Goal: Information Seeking & Learning: Find specific page/section

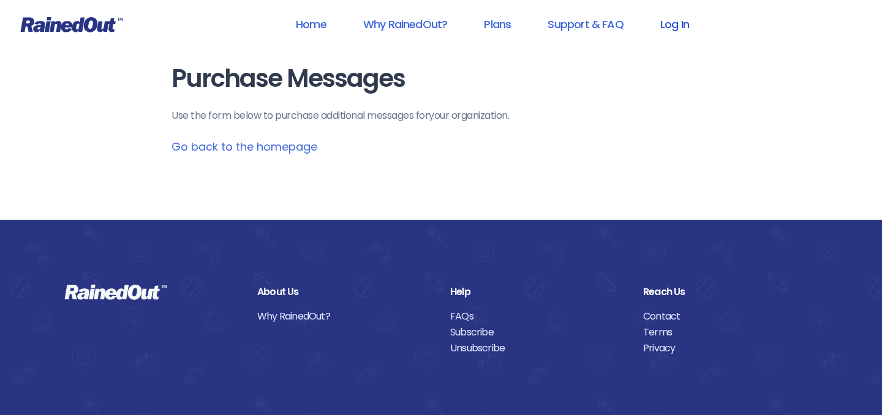
click at [665, 30] on link "Log In" at bounding box center [674, 24] width 61 height 28
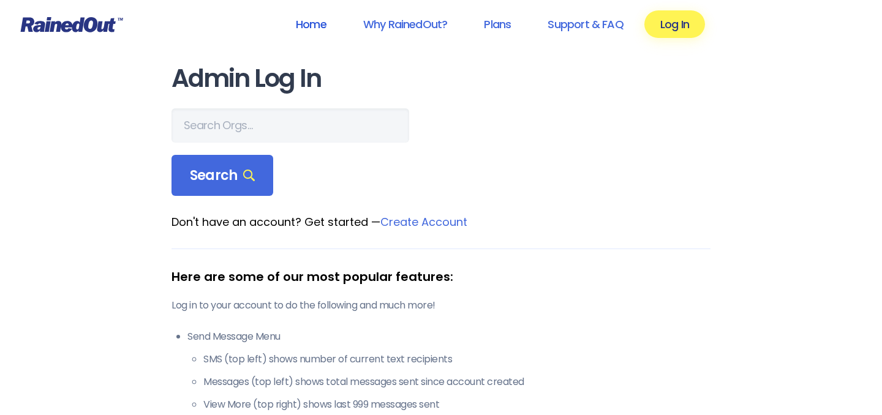
click at [313, 24] on link "Home" at bounding box center [311, 24] width 62 height 28
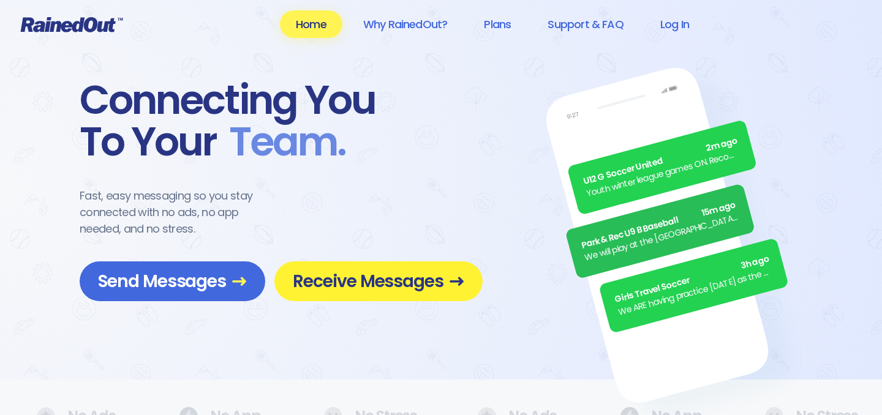
click at [366, 296] on link "Receive Messages" at bounding box center [378, 282] width 208 height 40
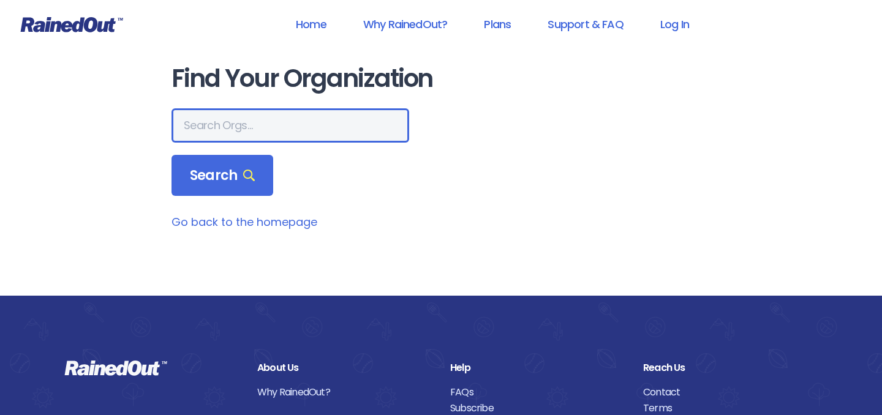
click at [257, 118] on input "text" at bounding box center [291, 125] width 238 height 34
type input "fundamentals"
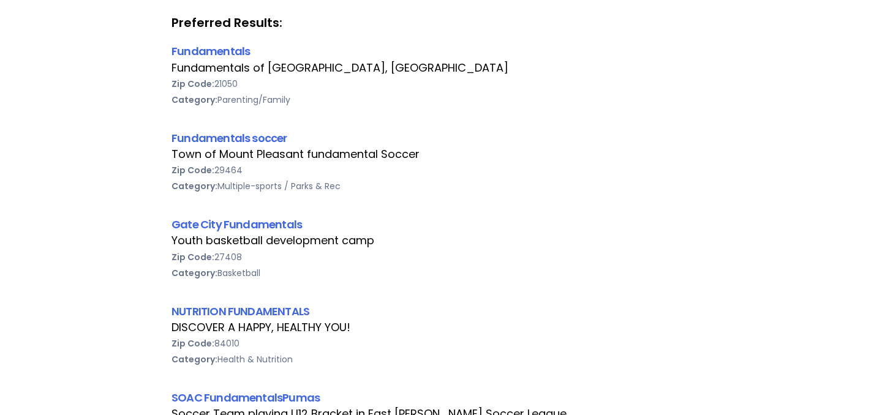
scroll to position [221, 0]
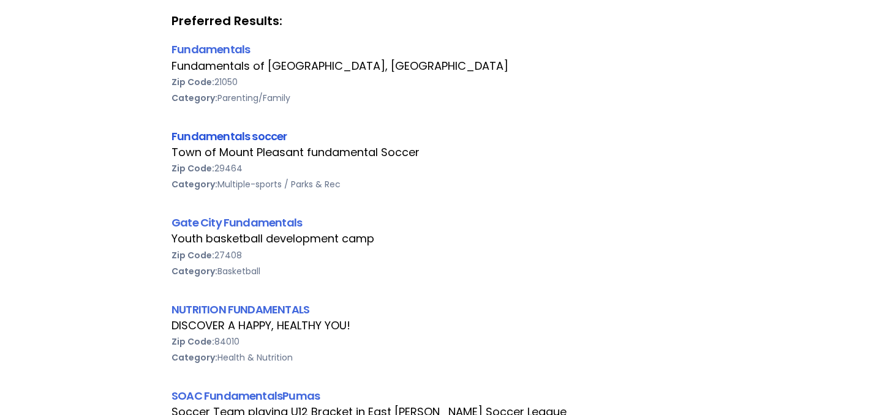
click at [260, 135] on link "Fundamentals soccer" at bounding box center [230, 136] width 116 height 15
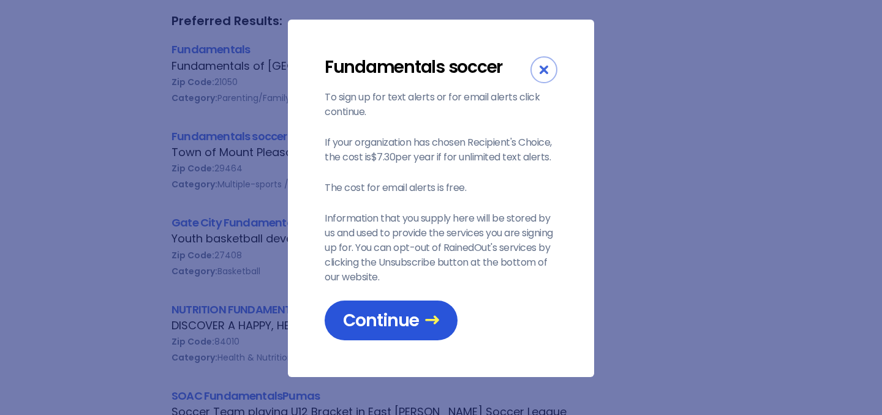
click at [423, 304] on link "Continue" at bounding box center [391, 321] width 133 height 40
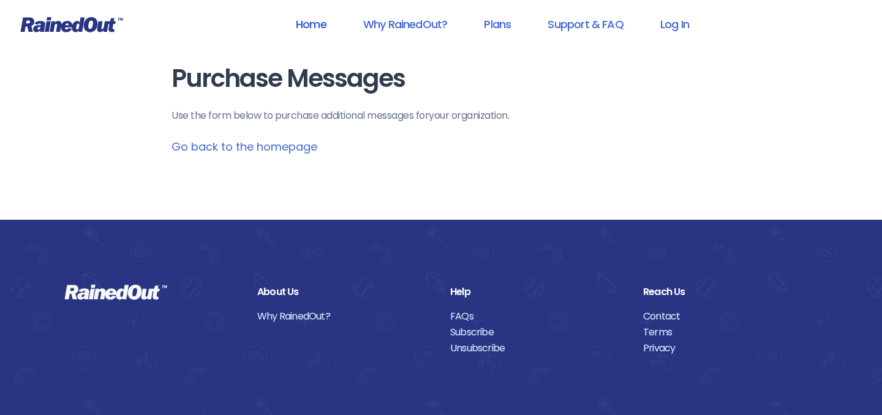
click at [309, 25] on link "Home" at bounding box center [311, 24] width 62 height 28
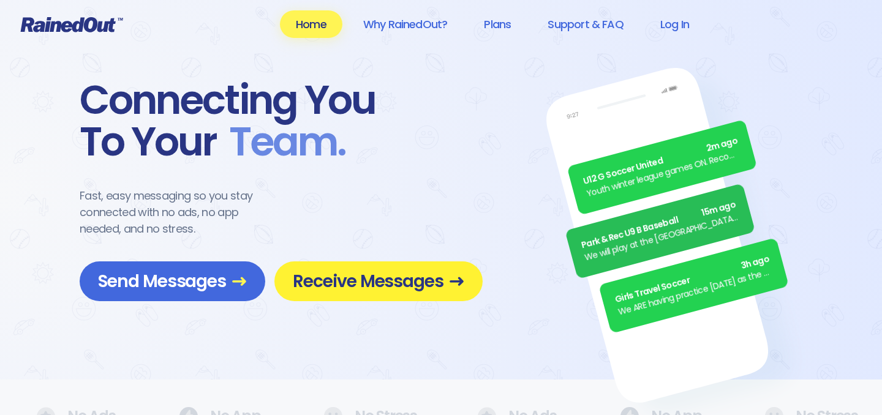
click at [428, 279] on span "Receive Messages" at bounding box center [379, 281] width 172 height 21
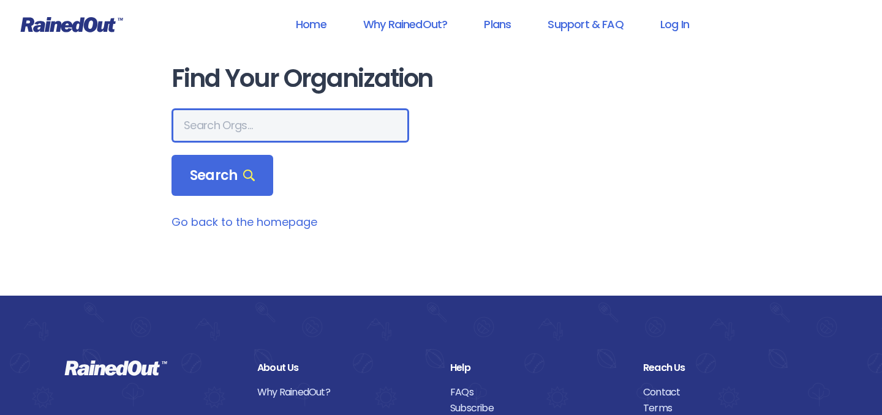
click at [238, 116] on input "text" at bounding box center [291, 125] width 238 height 34
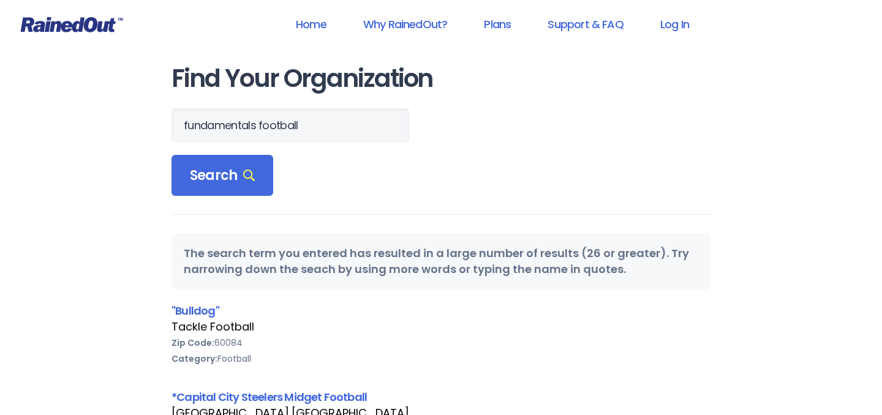
click at [461, 147] on form "fundamentals football Search" at bounding box center [441, 152] width 539 height 88
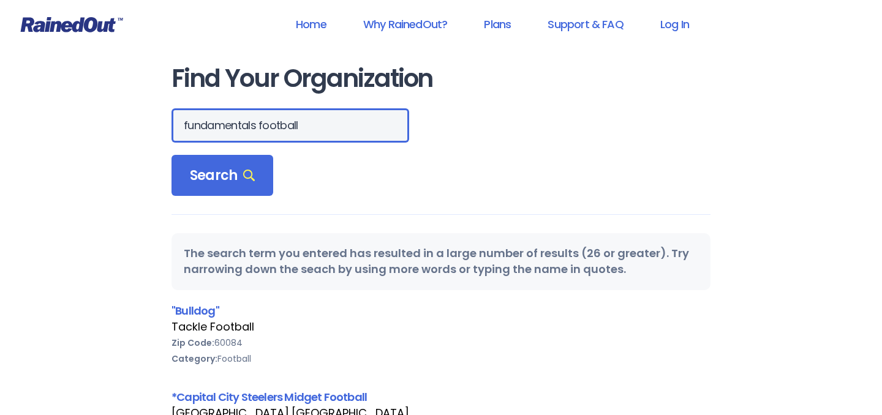
click at [284, 129] on input "fundamentals football" at bounding box center [291, 125] width 238 height 34
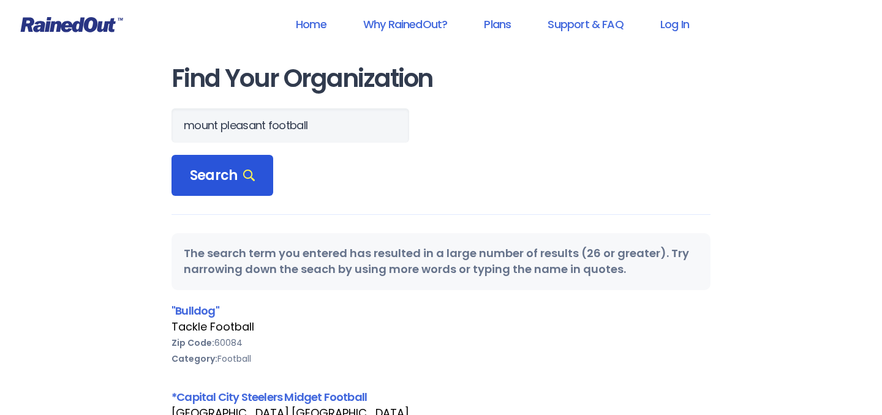
click at [243, 171] on icon at bounding box center [249, 176] width 12 height 12
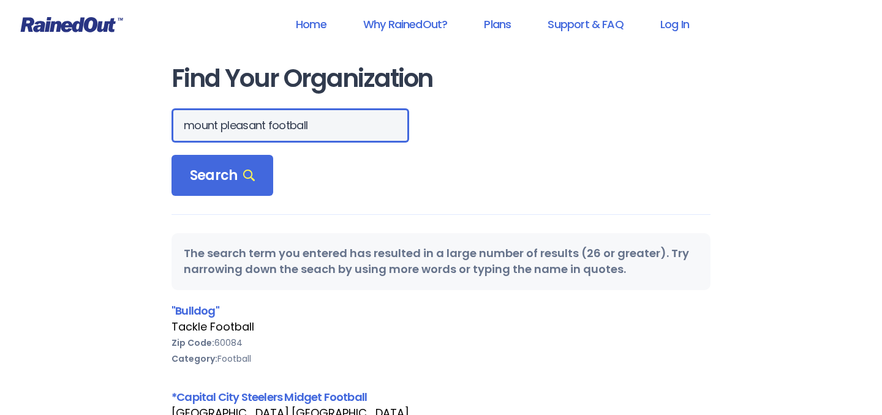
click at [186, 127] on input "mount pleasant football" at bounding box center [291, 125] width 238 height 34
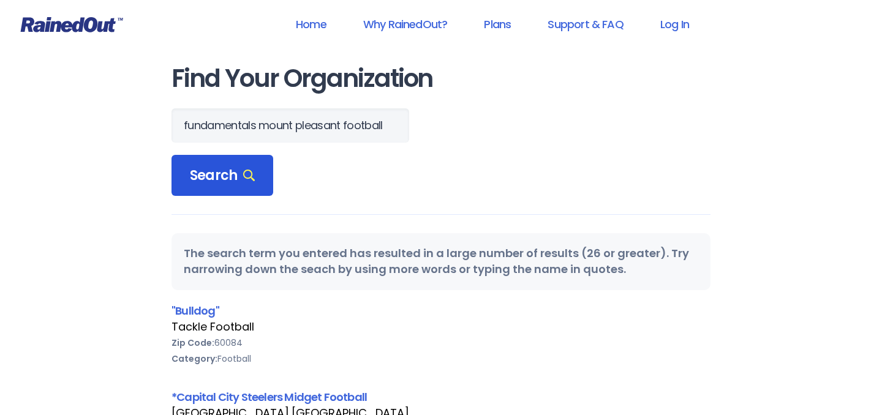
click at [222, 175] on span "Search" at bounding box center [222, 175] width 65 height 17
click at [533, 176] on form "fundamentals mount pleasant football Search" at bounding box center [441, 152] width 539 height 88
click at [230, 179] on span "Search" at bounding box center [222, 175] width 65 height 17
click at [230, 180] on span "Search" at bounding box center [222, 175] width 65 height 17
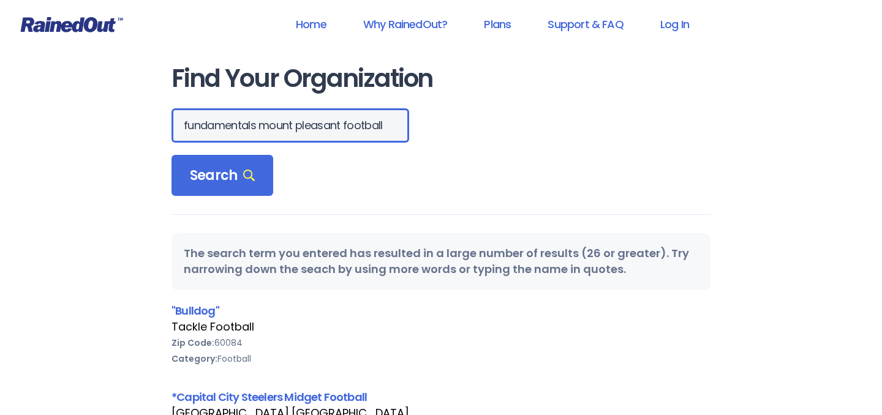
scroll to position [0, 83]
drag, startPoint x: 274, startPoint y: 134, endPoint x: 315, endPoint y: 127, distance: 41.6
click at [315, 127] on div "fundamentals mount pleasant football" at bounding box center [441, 125] width 539 height 34
click at [261, 125] on input "fundamentals mount pleasant football" at bounding box center [291, 125] width 238 height 34
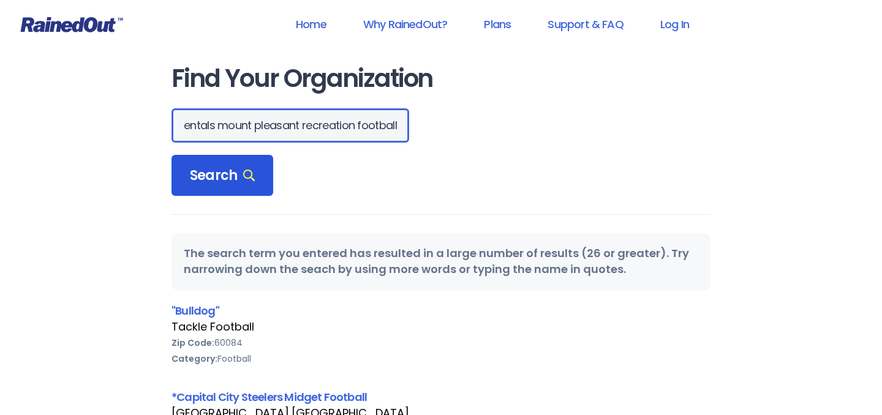
type input "fundamentals mount pleasant recreation football"
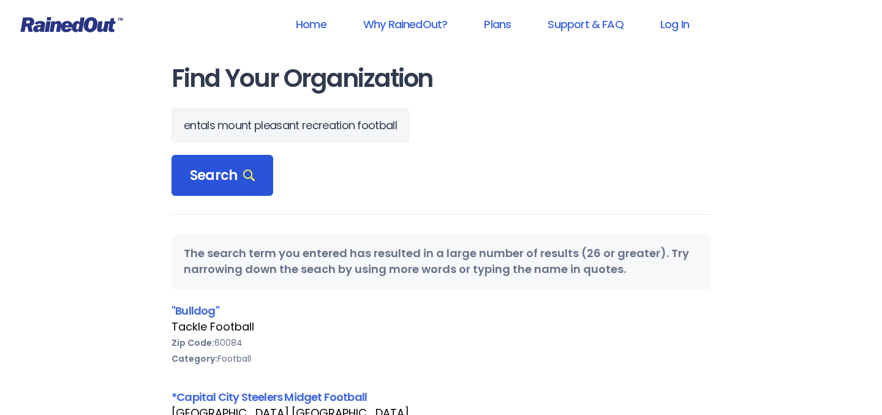
click at [213, 168] on span "Search" at bounding box center [222, 175] width 65 height 17
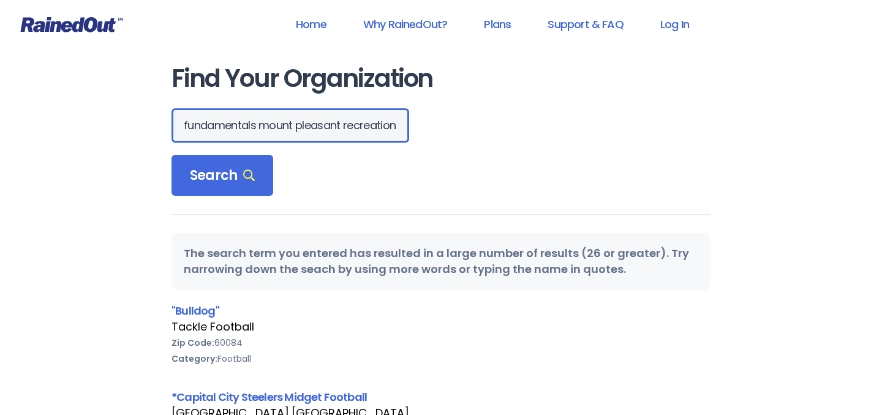
click at [260, 119] on input "fundamentals mount pleasant recreation football" at bounding box center [291, 125] width 238 height 34
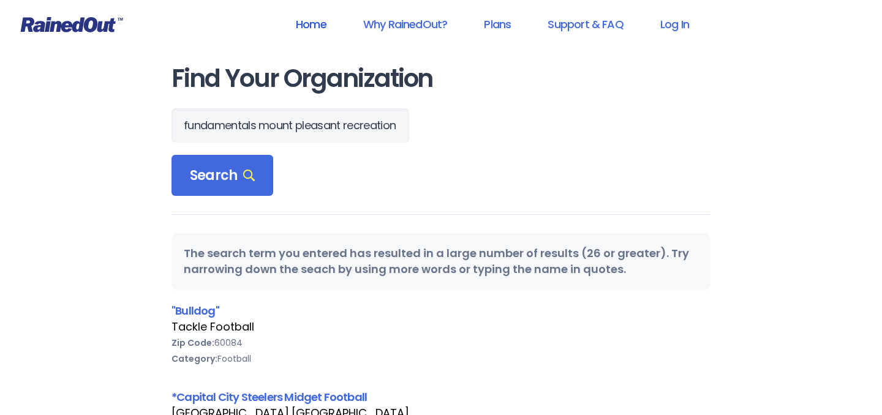
click at [315, 29] on link "Home" at bounding box center [311, 24] width 62 height 28
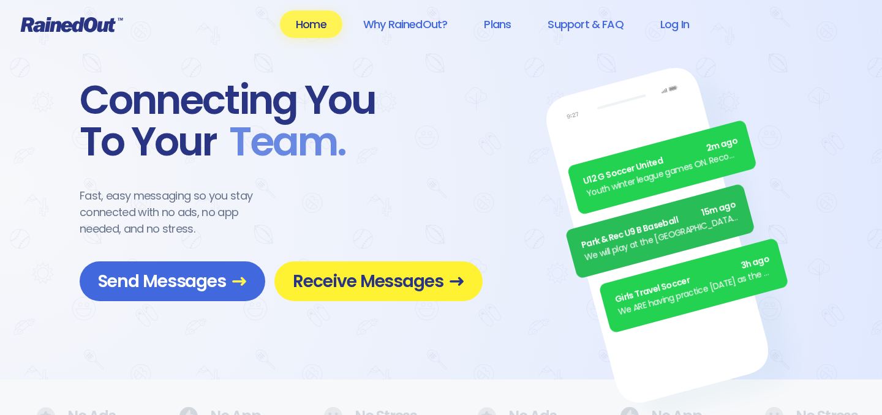
click at [386, 271] on span "Receive Messages" at bounding box center [379, 281] width 172 height 21
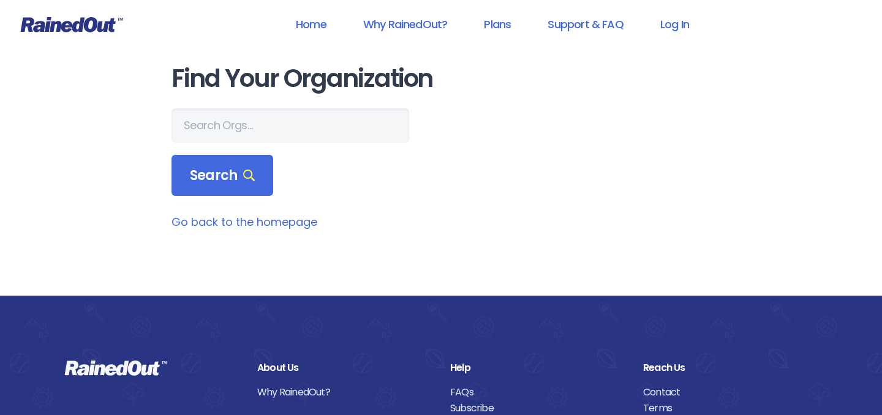
click at [262, 103] on main "Find Your Organization Search Go back to the homepage" at bounding box center [441, 147] width 539 height 165
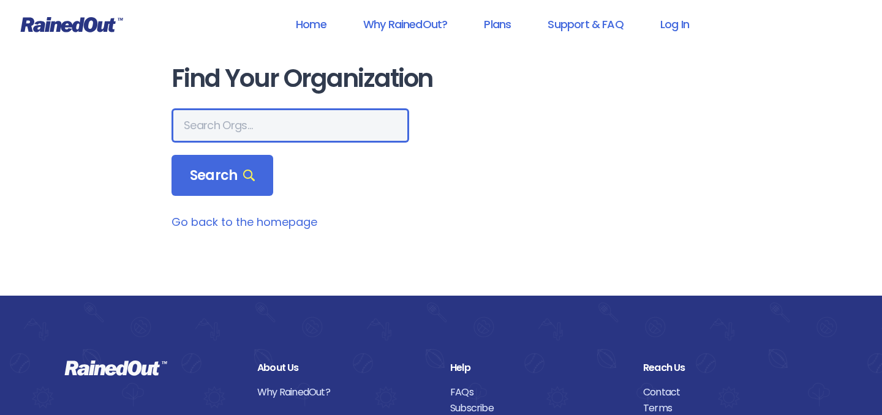
click at [256, 122] on input "text" at bounding box center [291, 125] width 238 height 34
paste input "fundamentals mount pleasant recreation football"
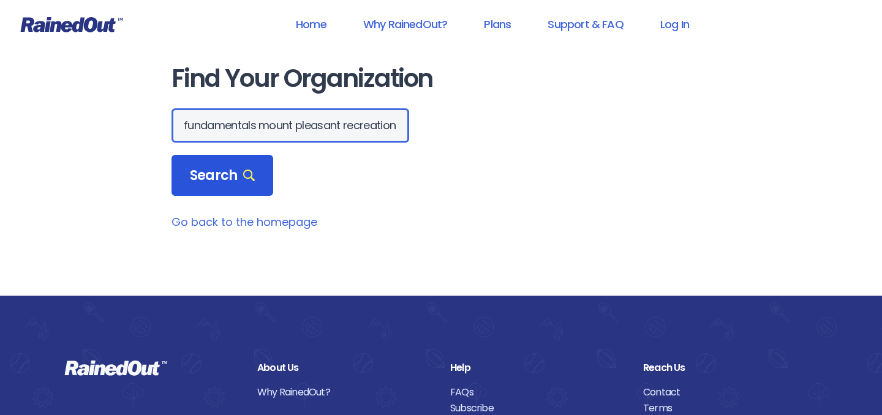
scroll to position [0, 138]
type input "fundamentals mount pleasant recreation football"
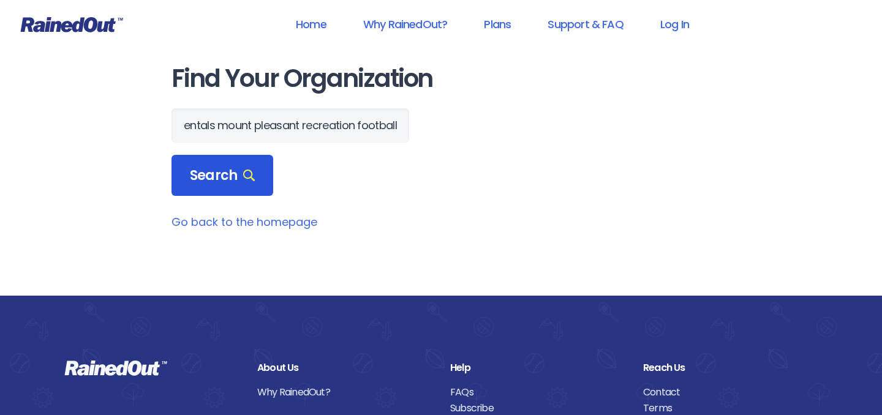
click at [240, 181] on span "Search" at bounding box center [222, 175] width 65 height 17
